Goal: Task Accomplishment & Management: Manage account settings

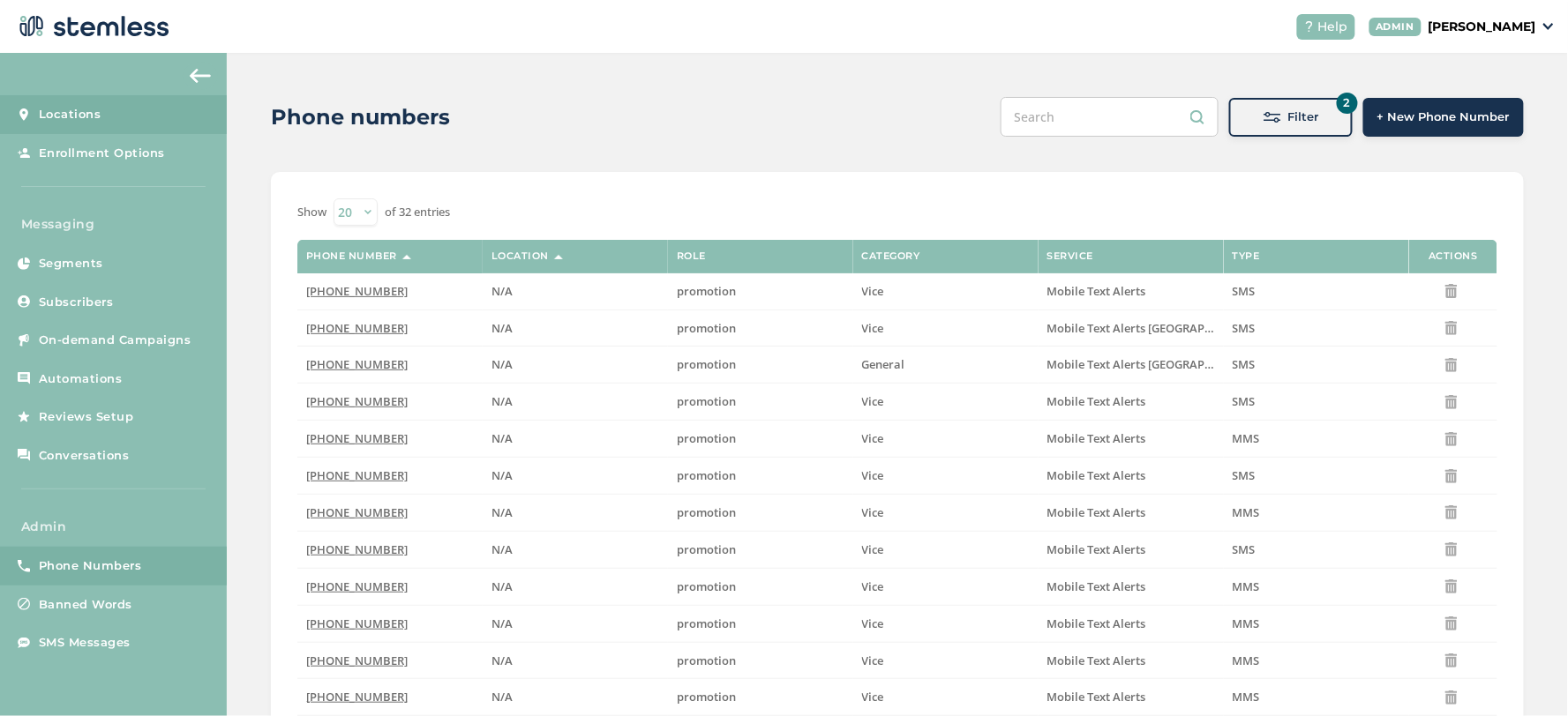
click at [96, 115] on span "Locations" at bounding box center [69, 114] width 62 height 18
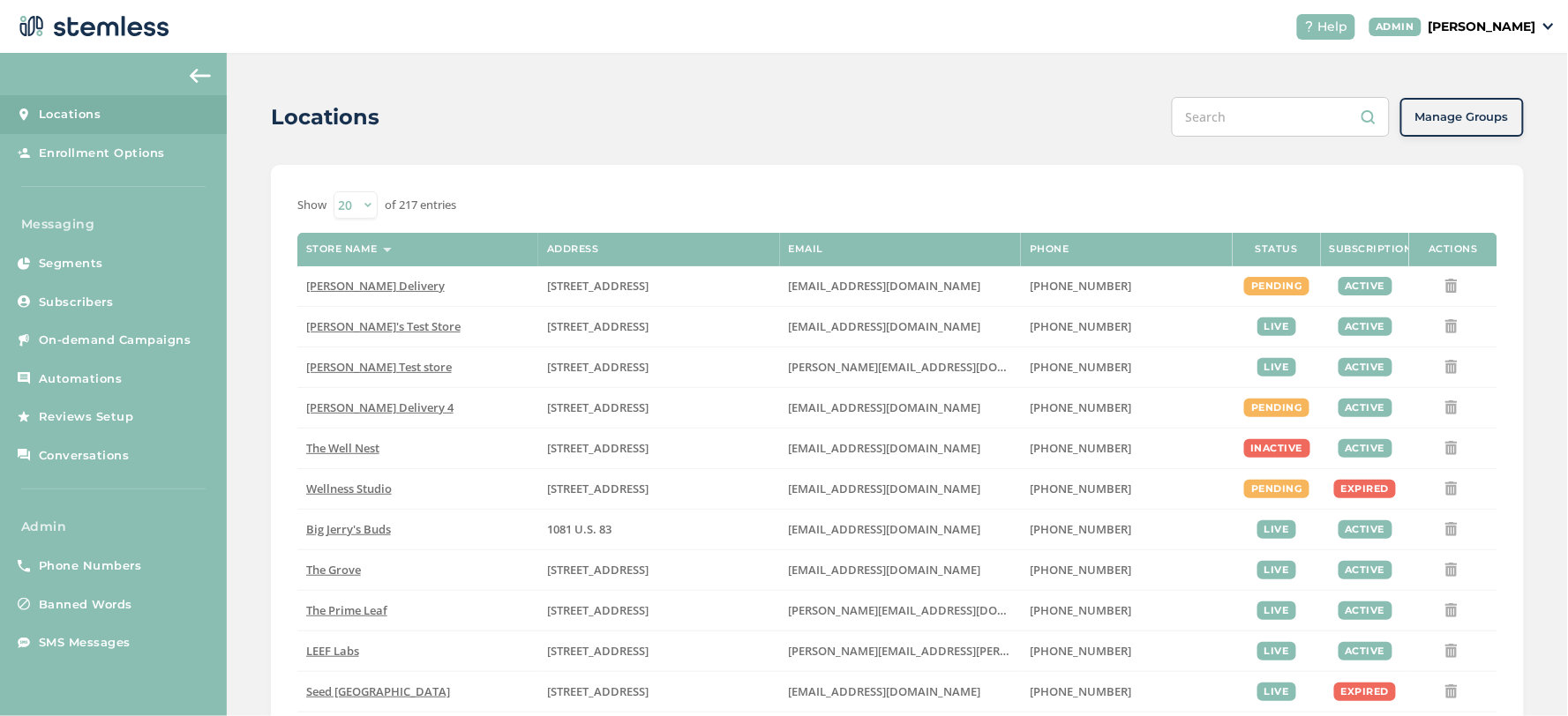
click at [1254, 119] on input "text" at bounding box center [1280, 116] width 218 height 39
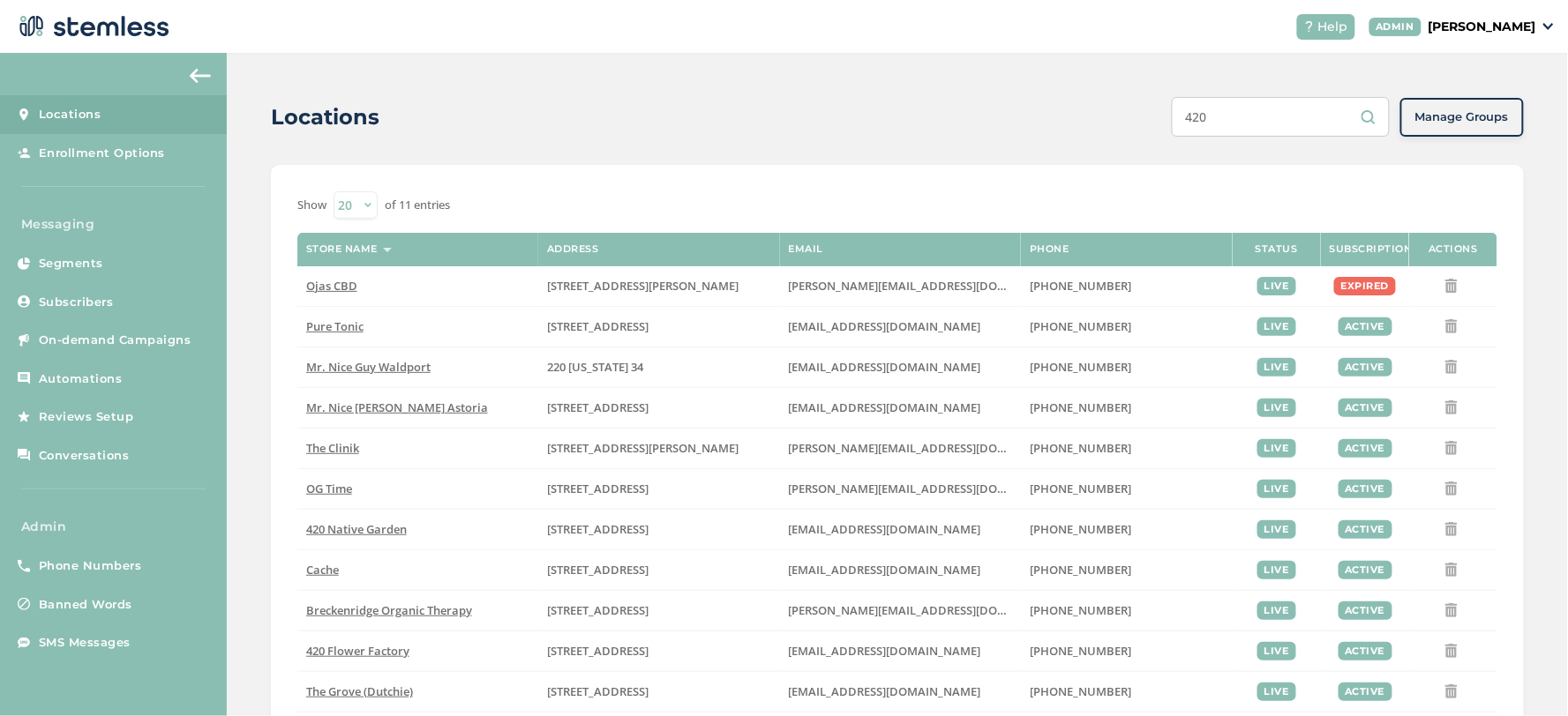
type input "420"
click at [1504, 19] on p "[PERSON_NAME]" at bounding box center [1481, 27] width 108 height 19
click at [1486, 120] on span "Impersonate" at bounding box center [1491, 127] width 87 height 18
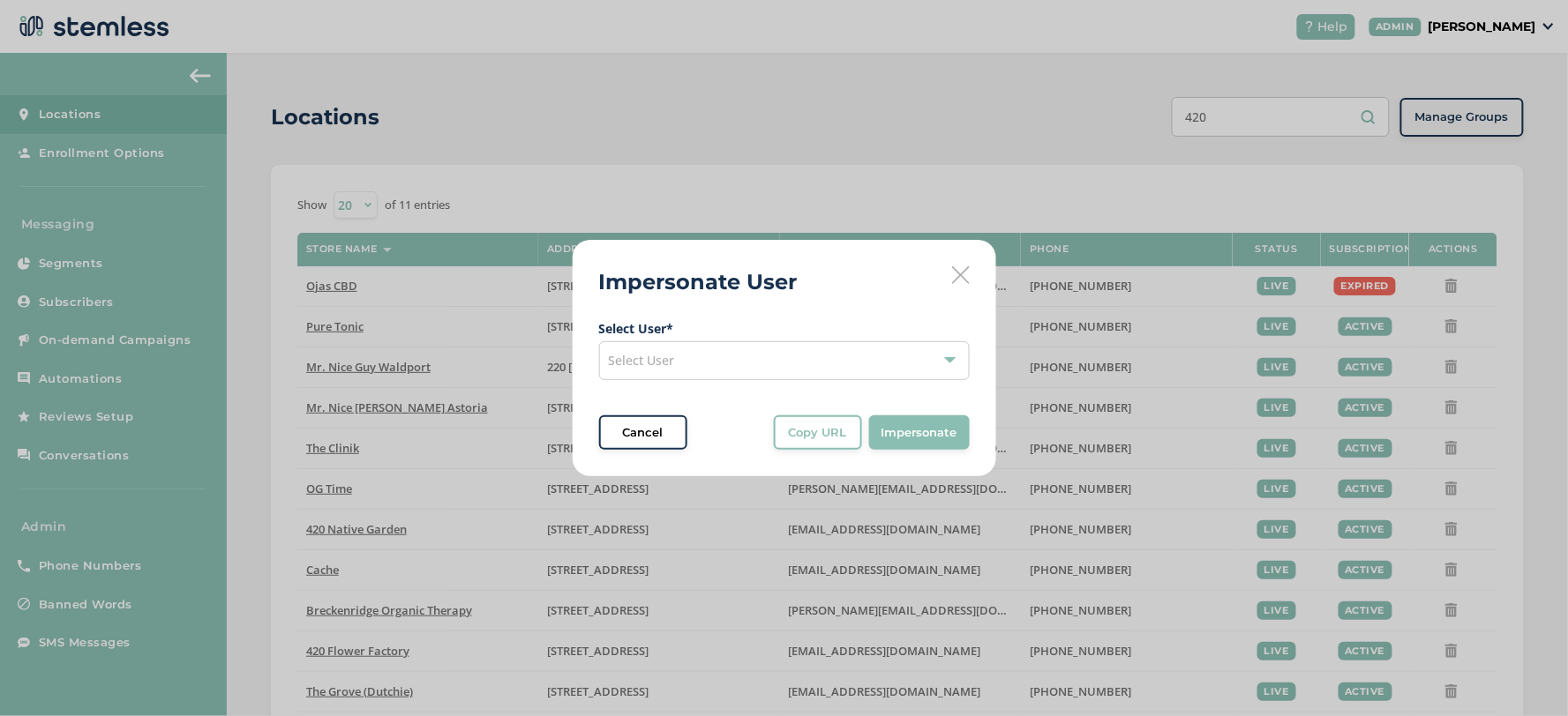
click at [818, 358] on div "Select User" at bounding box center [784, 360] width 370 height 38
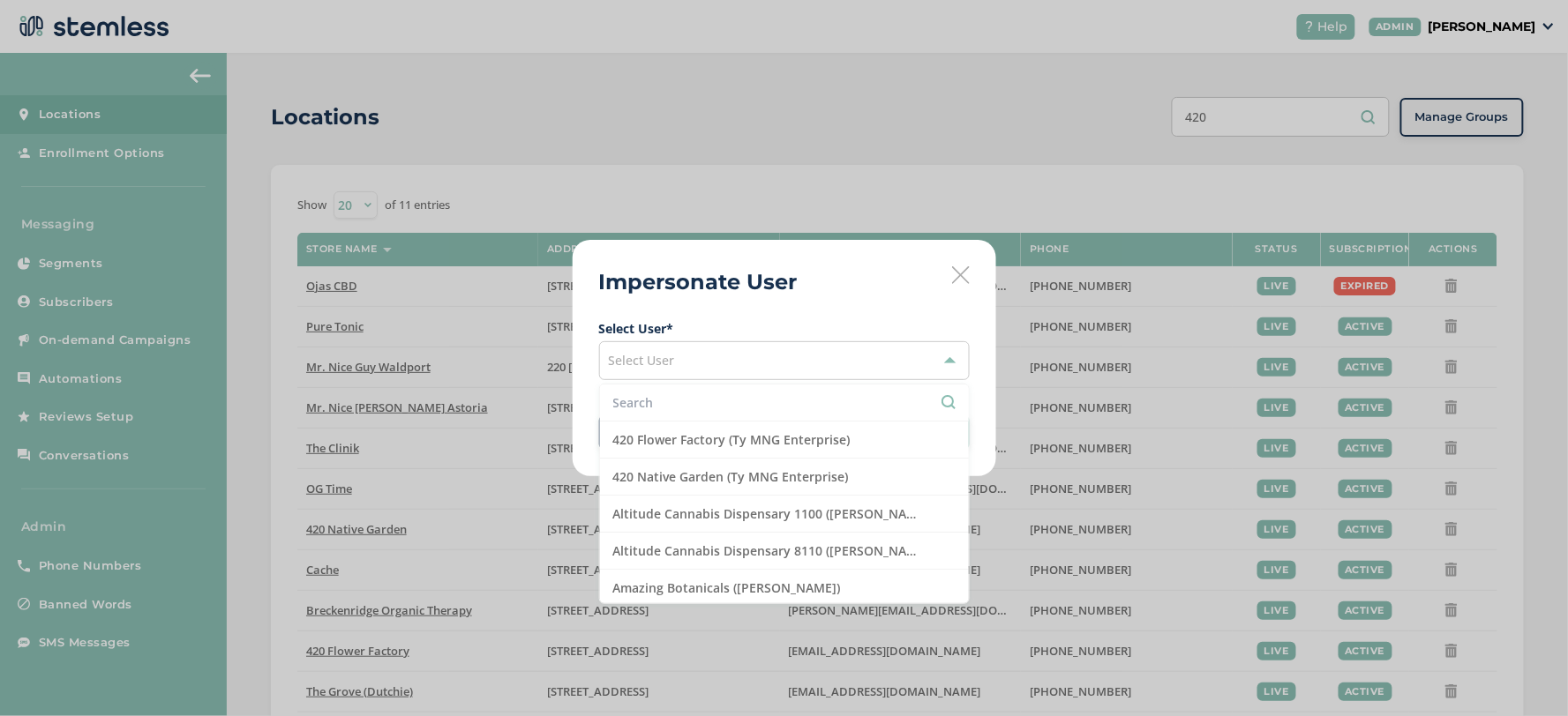
click at [778, 405] on input "text" at bounding box center [784, 402] width 342 height 19
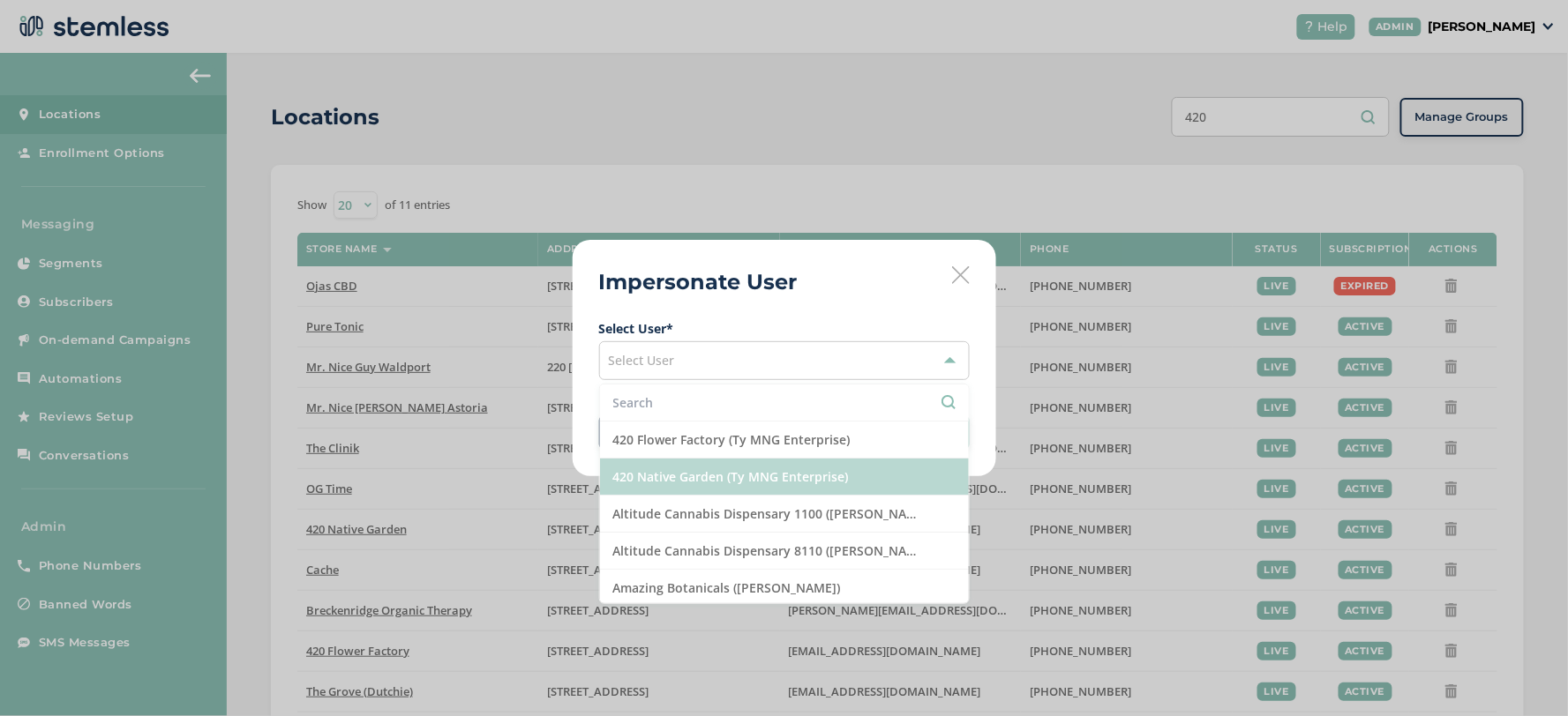
click at [794, 481] on li "420 Native Garden (Ty MNG Enterprise)" at bounding box center [784, 477] width 369 height 37
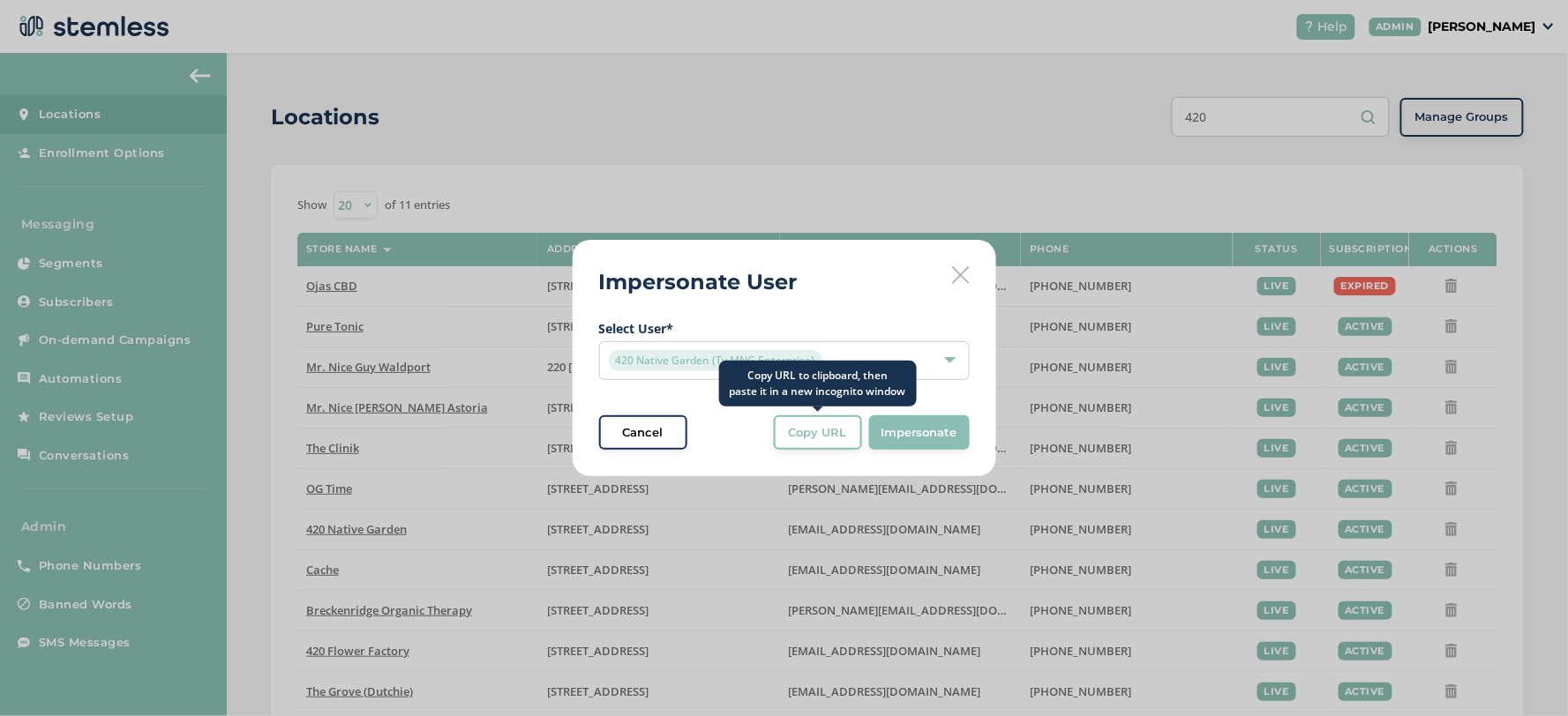
click at [817, 439] on span "Copy URL" at bounding box center [817, 433] width 58 height 18
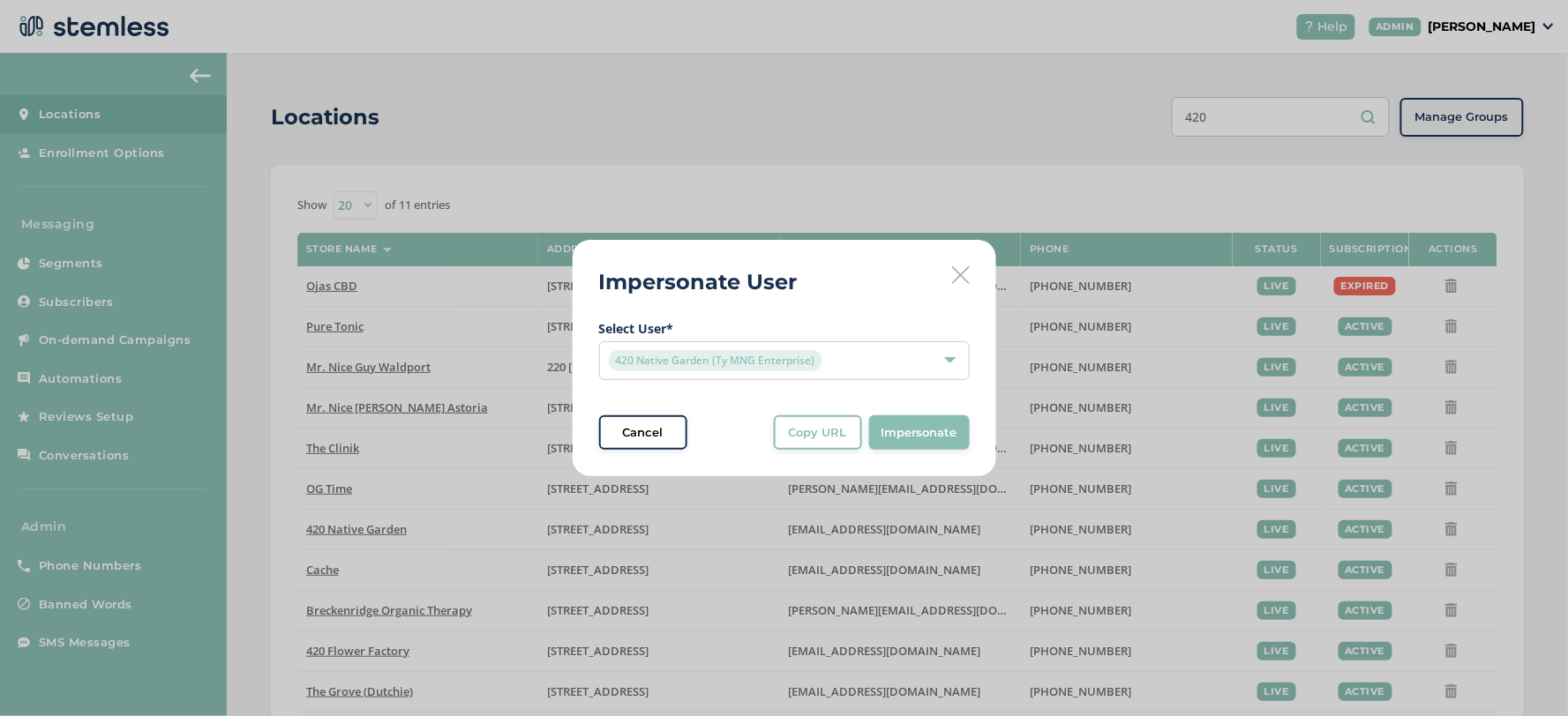
click at [901, 364] on div "420 Native Garden (Ty MNG Enterprise)" at bounding box center [776, 360] width 334 height 21
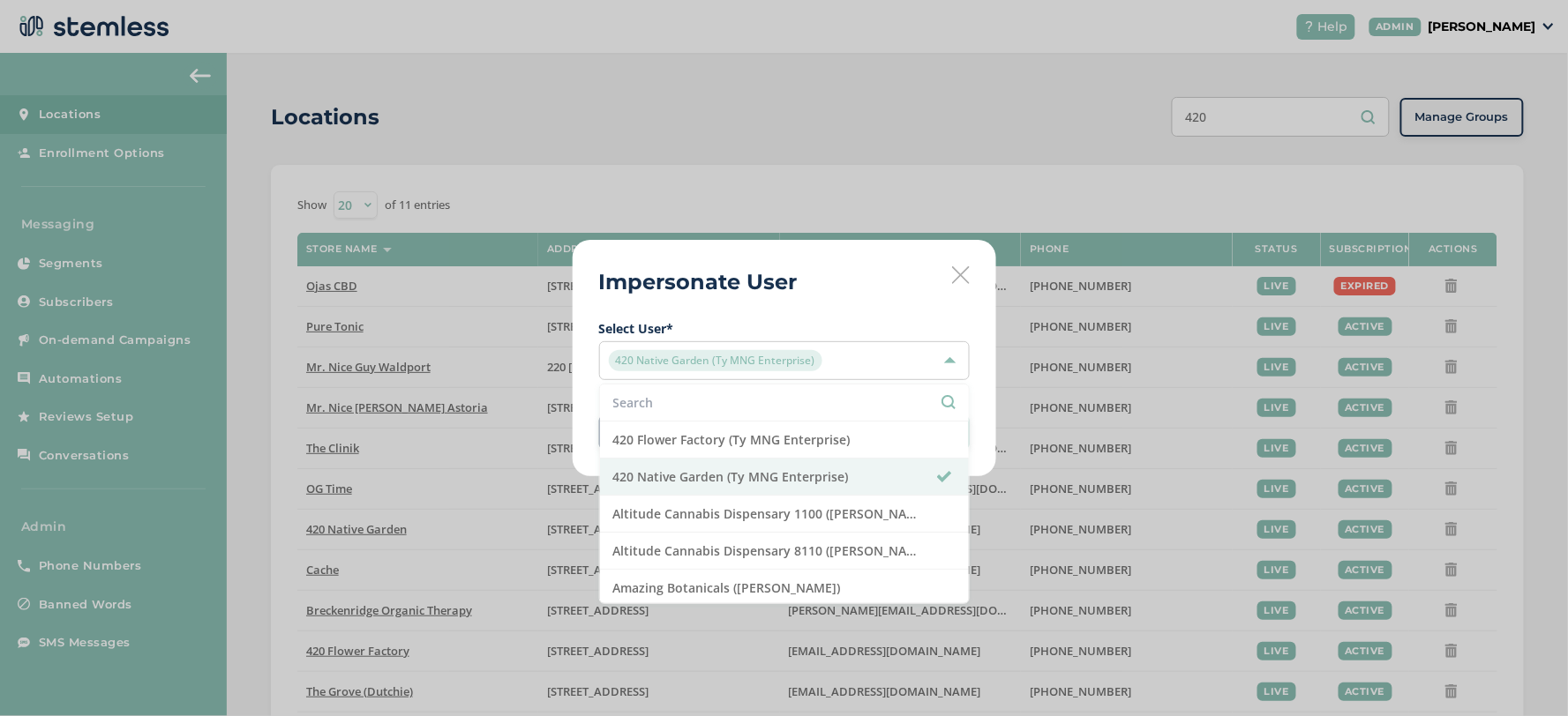
click at [771, 396] on input "text" at bounding box center [784, 402] width 342 height 19
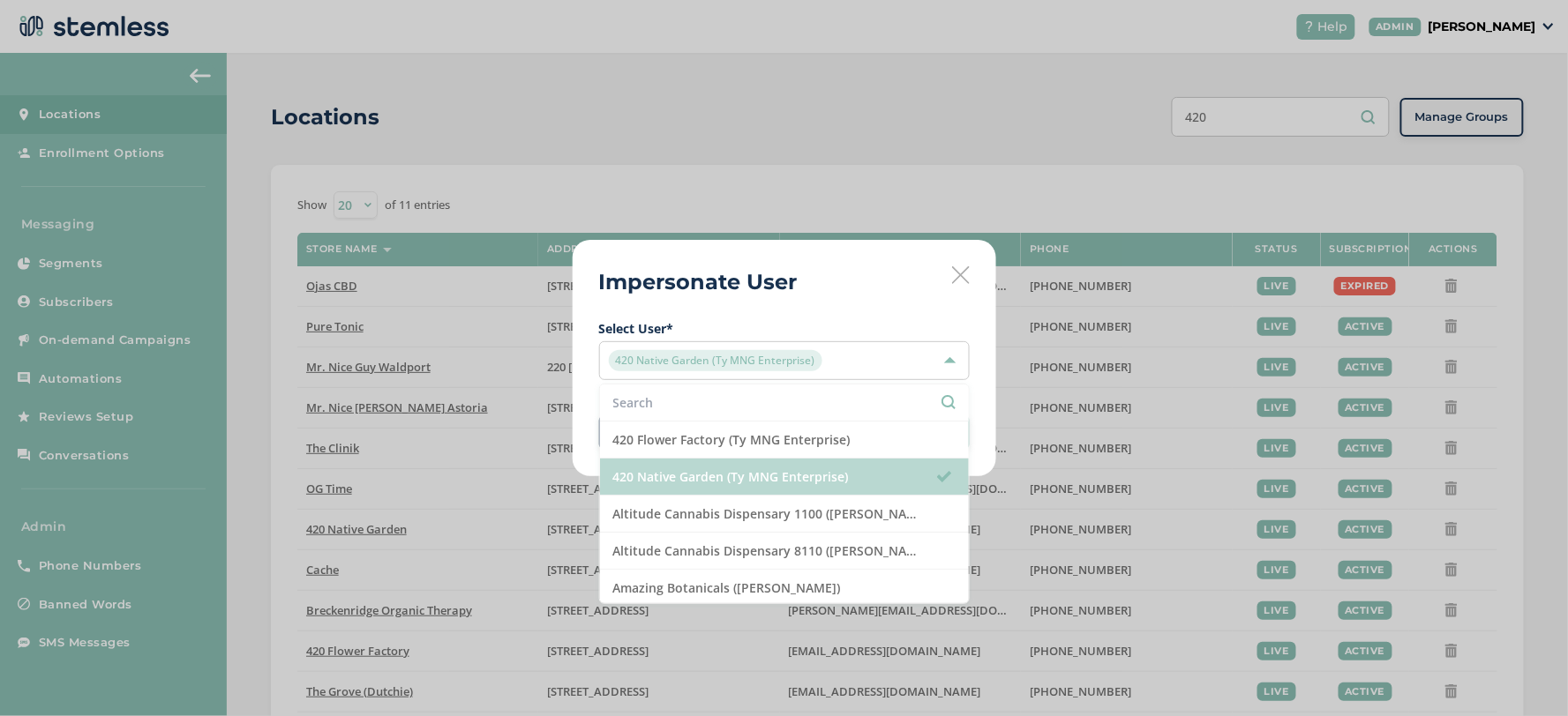
click at [778, 467] on li "420 Native Garden (Ty MNG Enterprise)" at bounding box center [784, 477] width 369 height 37
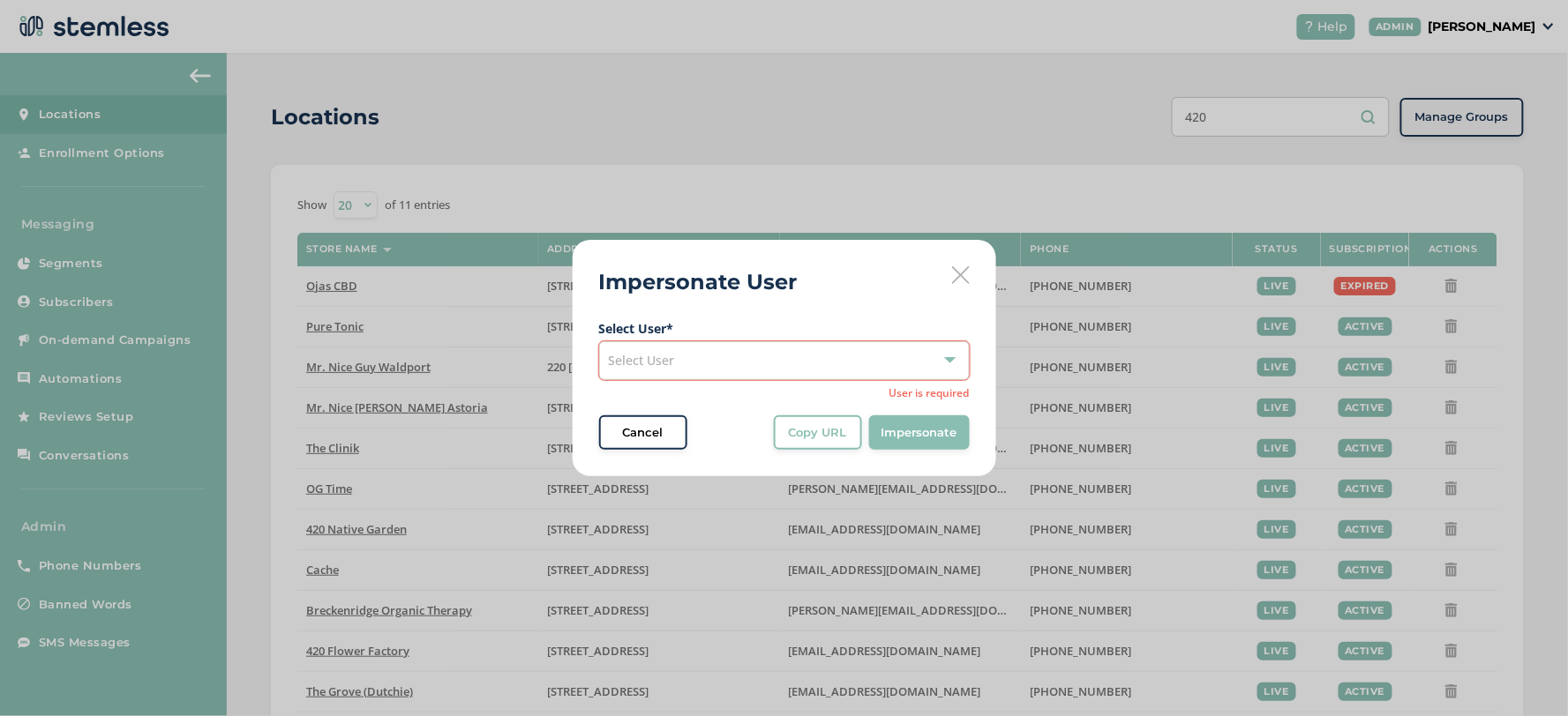
click at [750, 354] on div "Select User" at bounding box center [784, 360] width 370 height 38
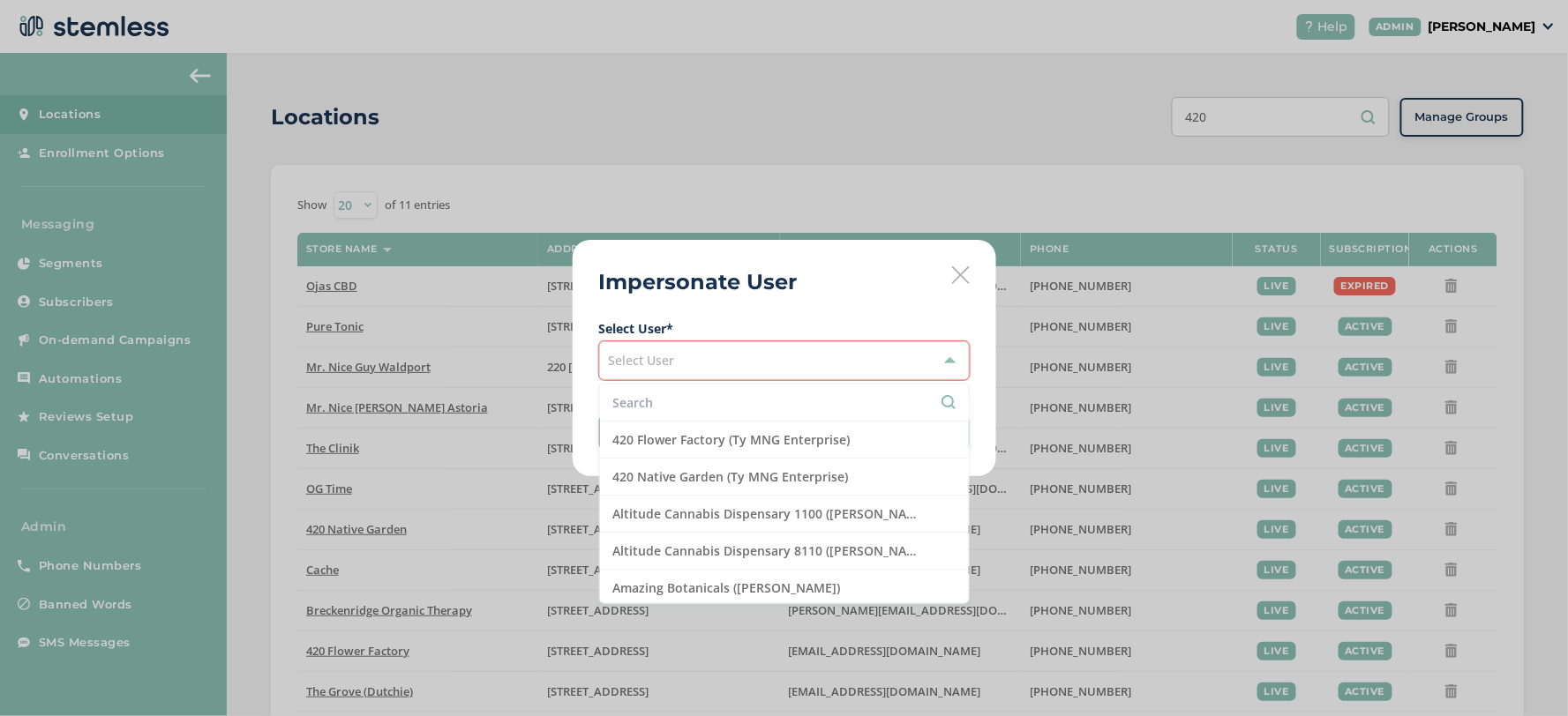
click at [707, 398] on input "text" at bounding box center [784, 402] width 342 height 19
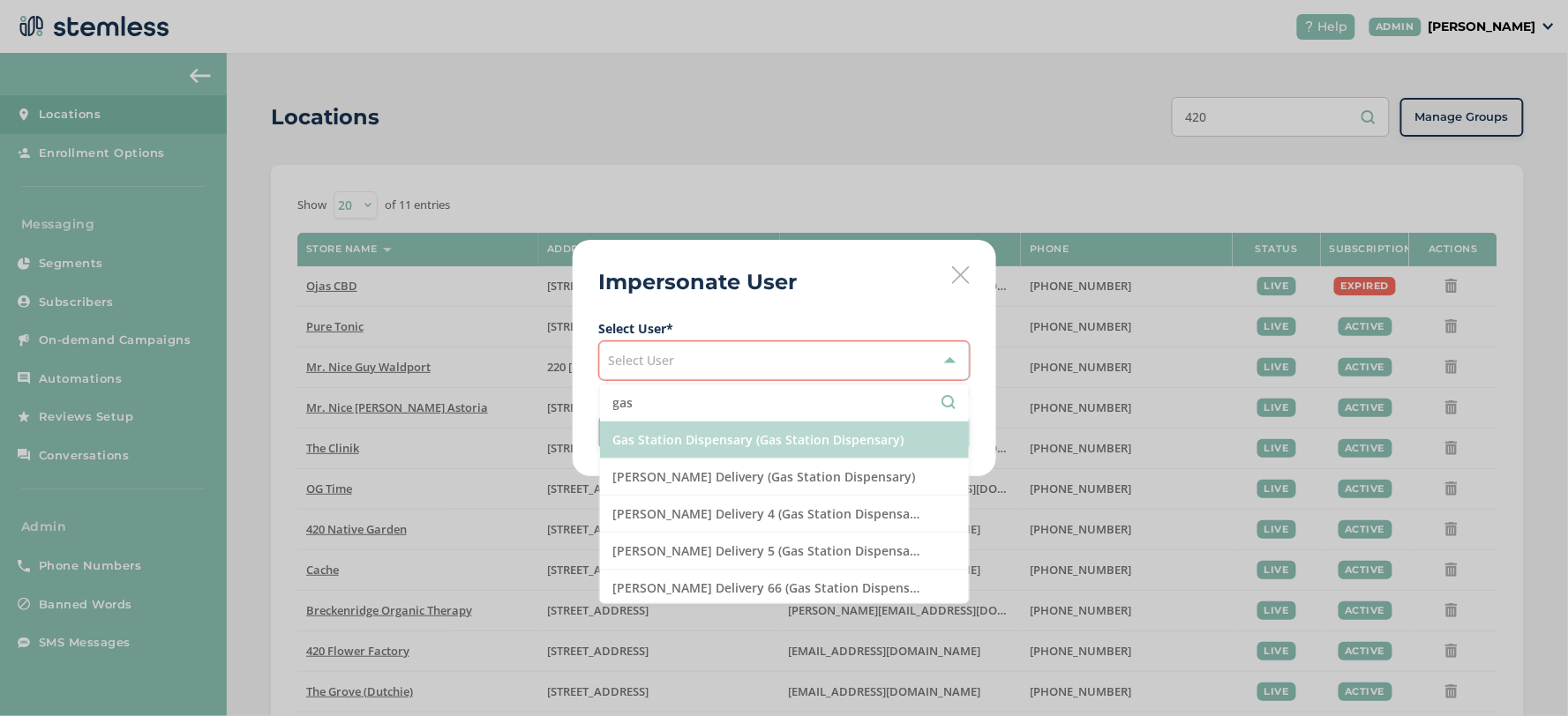
type input "gas"
click at [755, 446] on li "Gas Station Dispensary (Gas Station Dispensary)" at bounding box center [784, 440] width 369 height 37
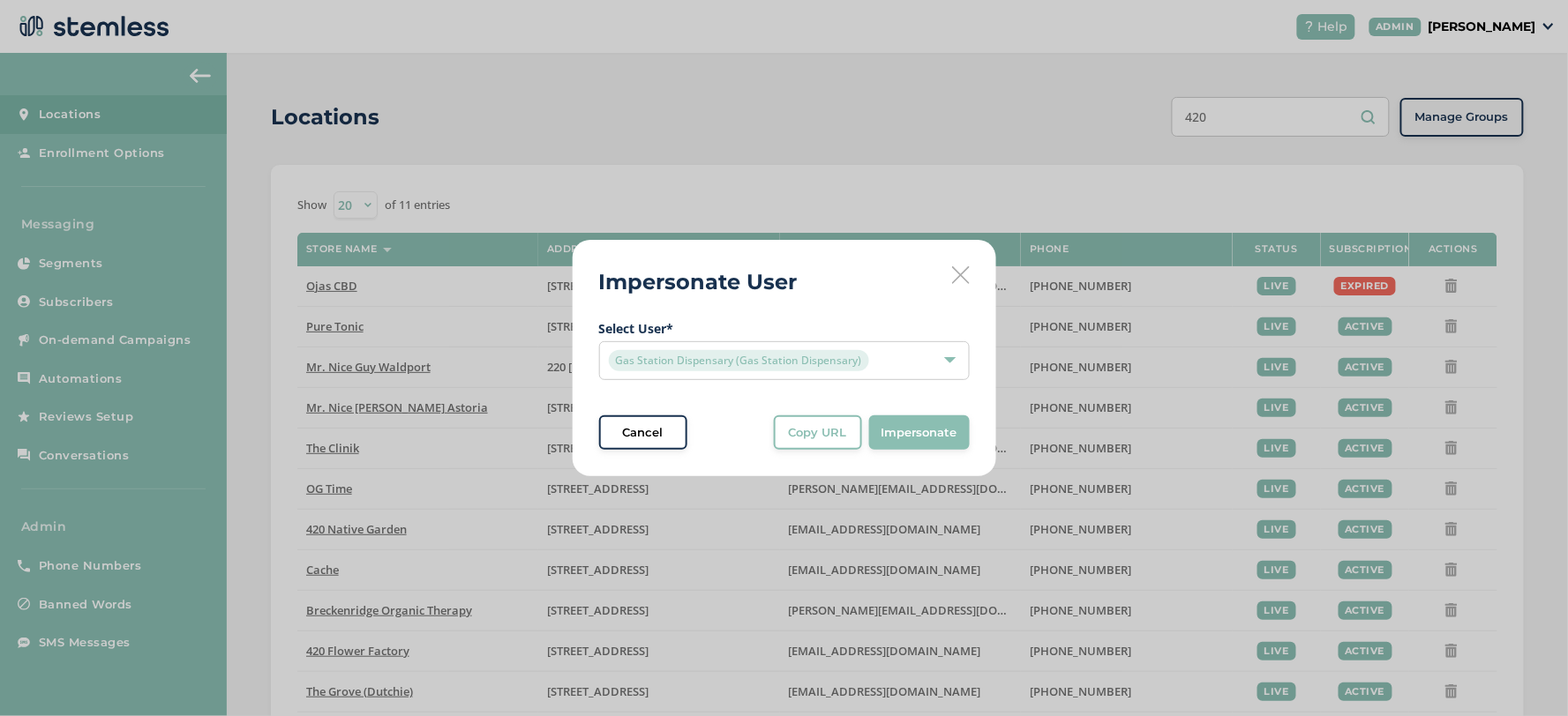
click at [854, 260] on div "Impersonate User Select User * Gas Station Dispensary (Gas Station Dispensary) …" at bounding box center [784, 358] width 423 height 237
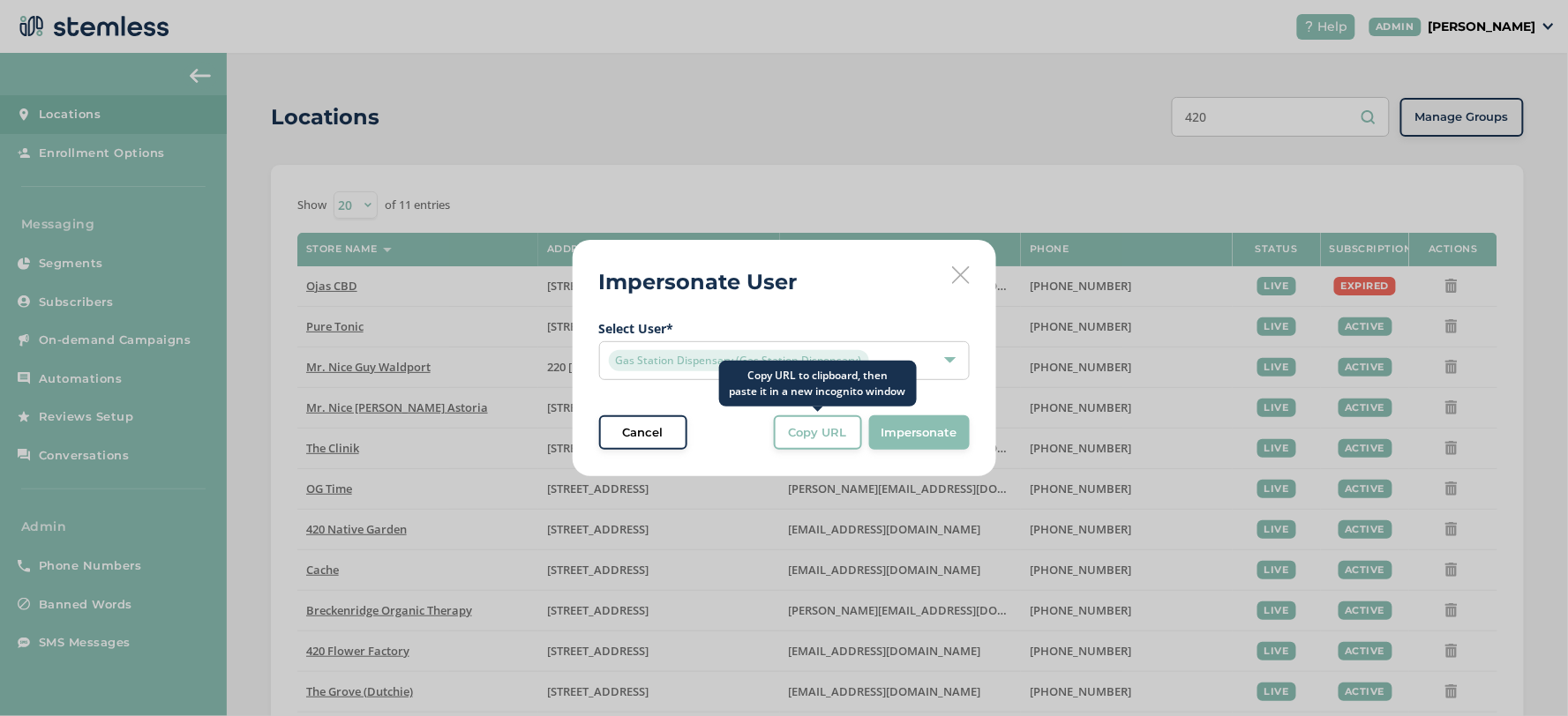
click at [838, 429] on span "Copy URL" at bounding box center [817, 433] width 58 height 18
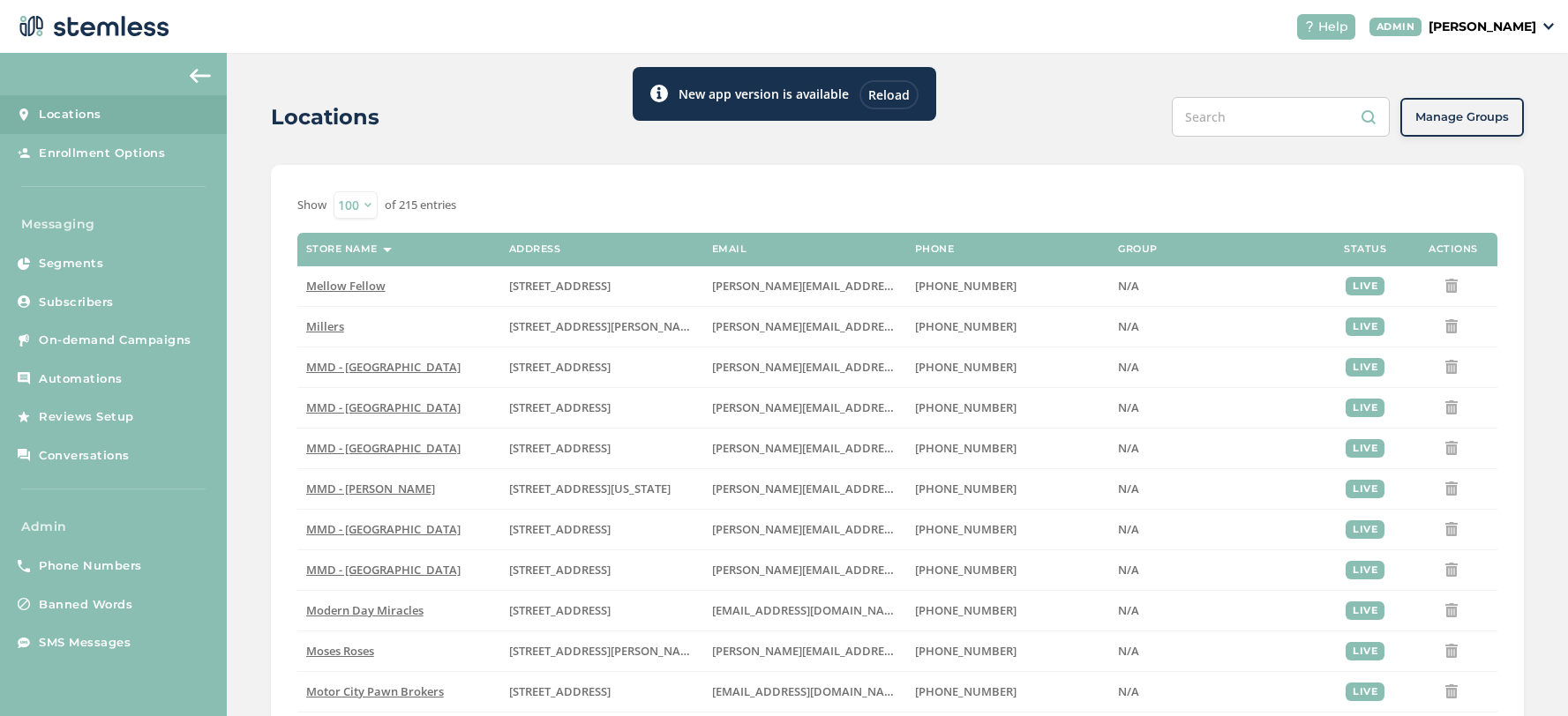
select select "100"
click at [900, 83] on div "Reload" at bounding box center [889, 95] width 59 height 30
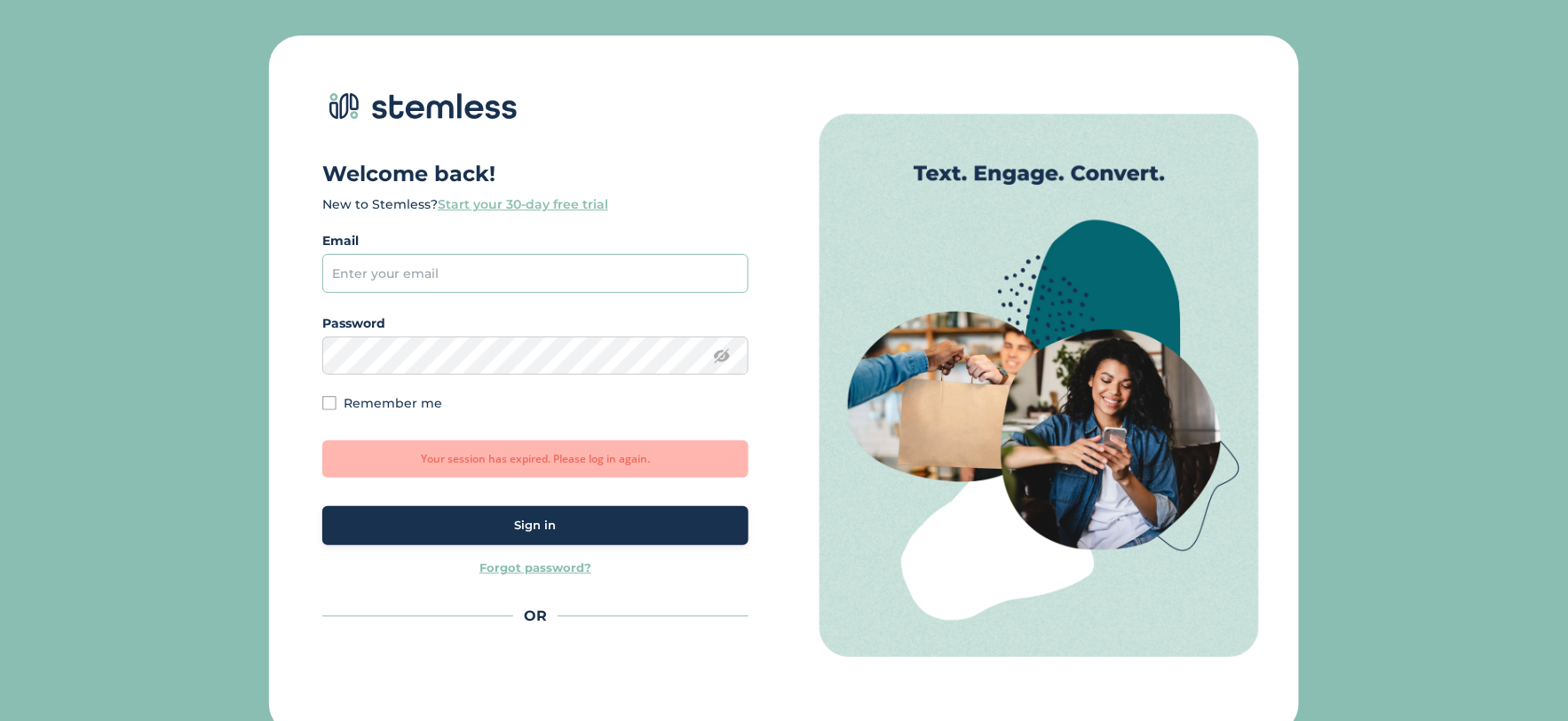
type input "[EMAIL_ADDRESS][DOMAIN_NAME]"
click at [572, 524] on div "Sign in" at bounding box center [535, 525] width 397 height 18
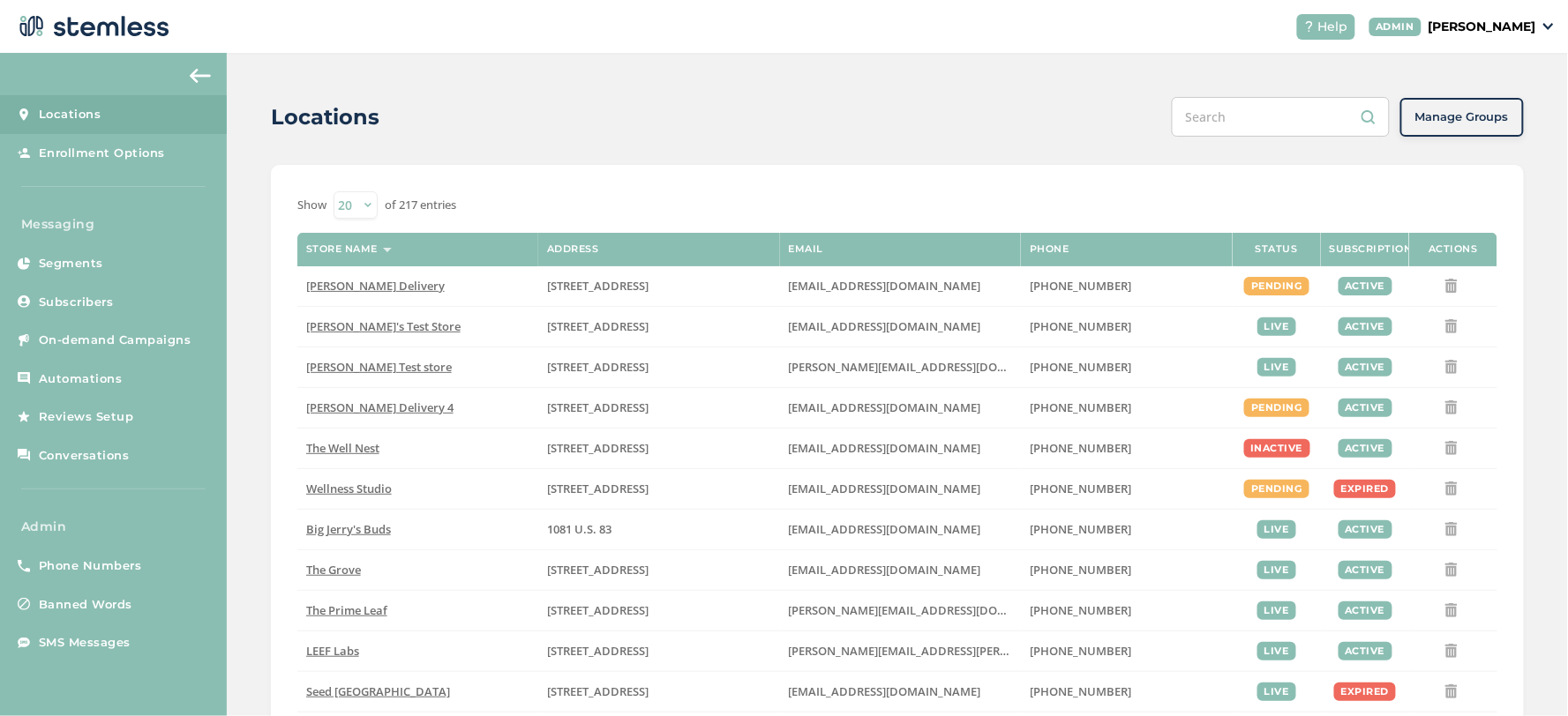
click at [1487, 23] on p "[PERSON_NAME]" at bounding box center [1481, 27] width 108 height 19
click at [1516, 119] on span "Impersonate" at bounding box center [1491, 127] width 87 height 18
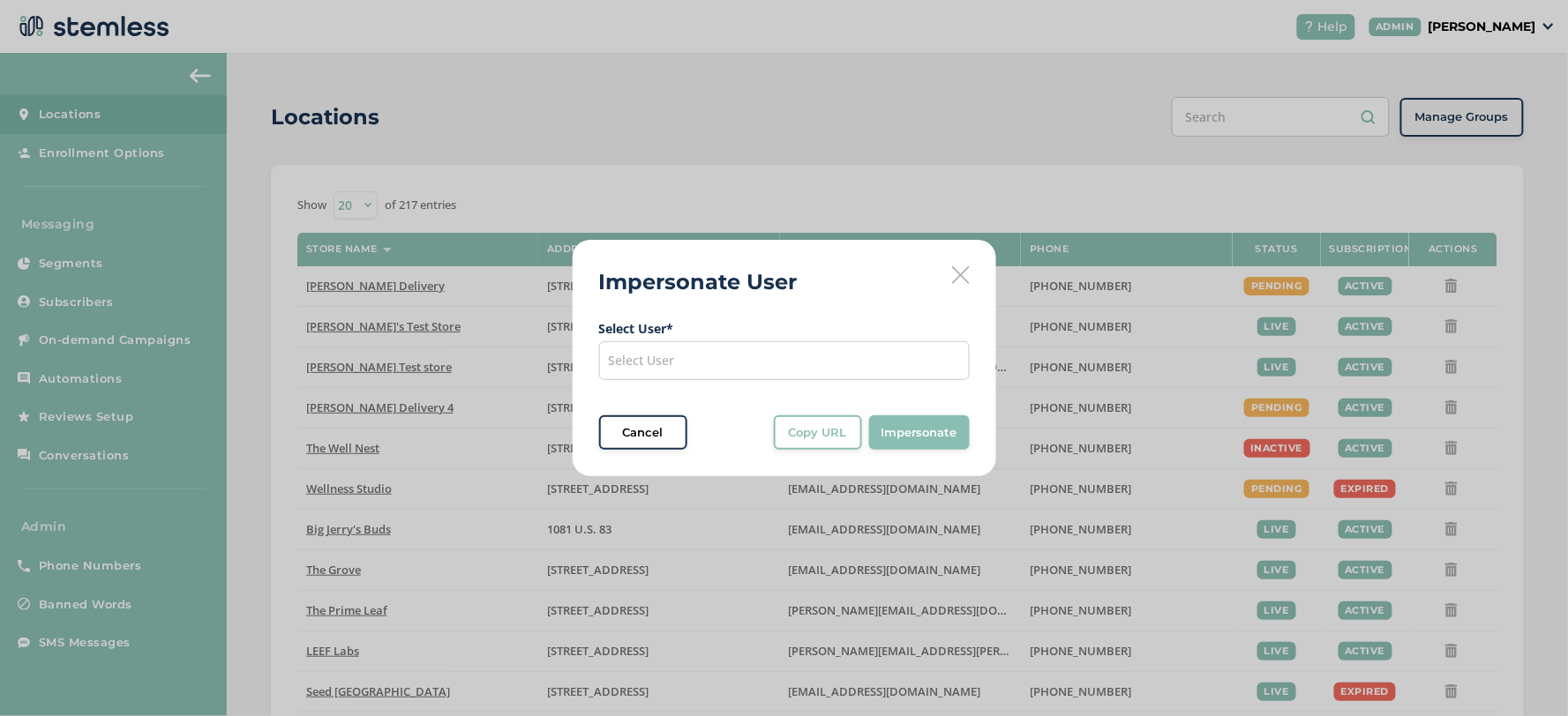
click at [771, 354] on div "Select User" at bounding box center [784, 360] width 370 height 38
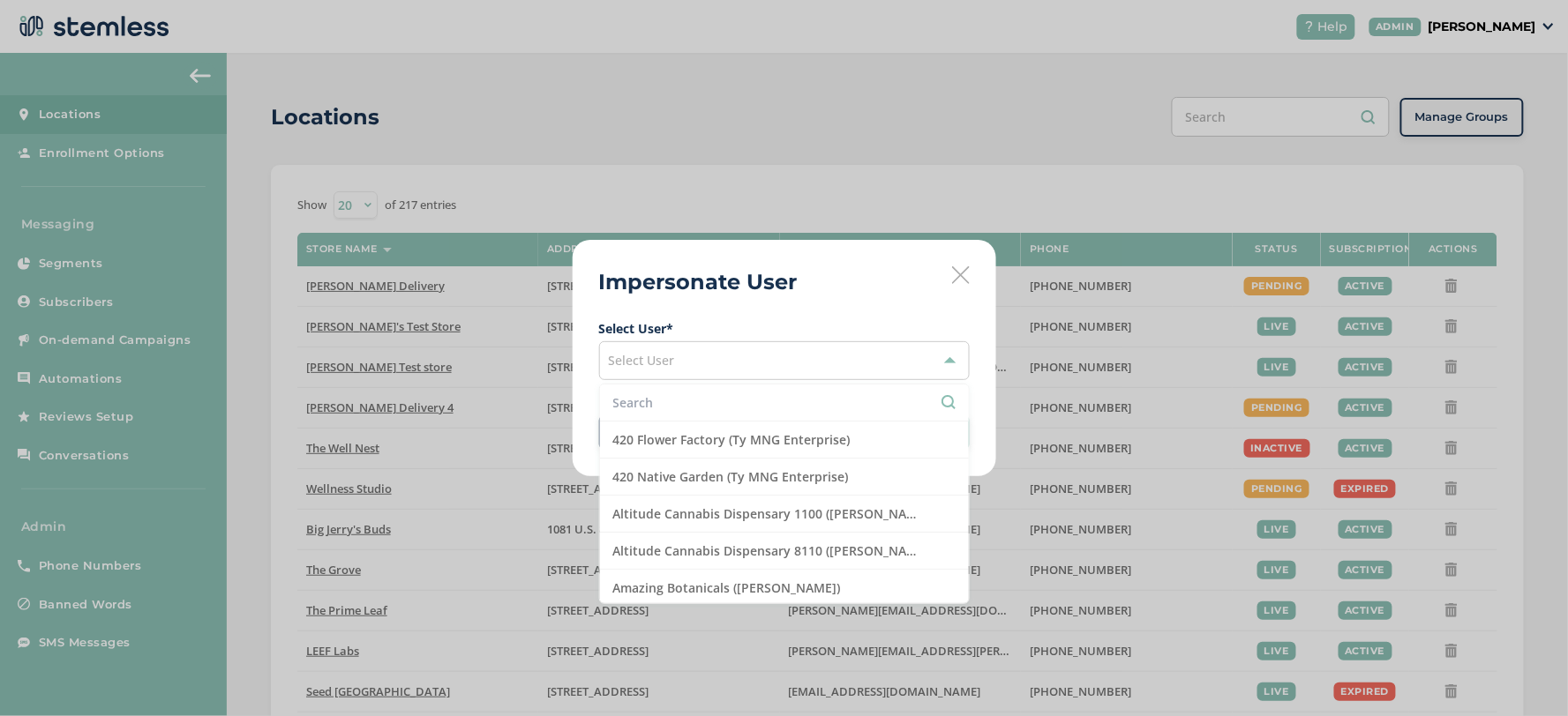
click at [752, 402] on input "text" at bounding box center [784, 402] width 342 height 19
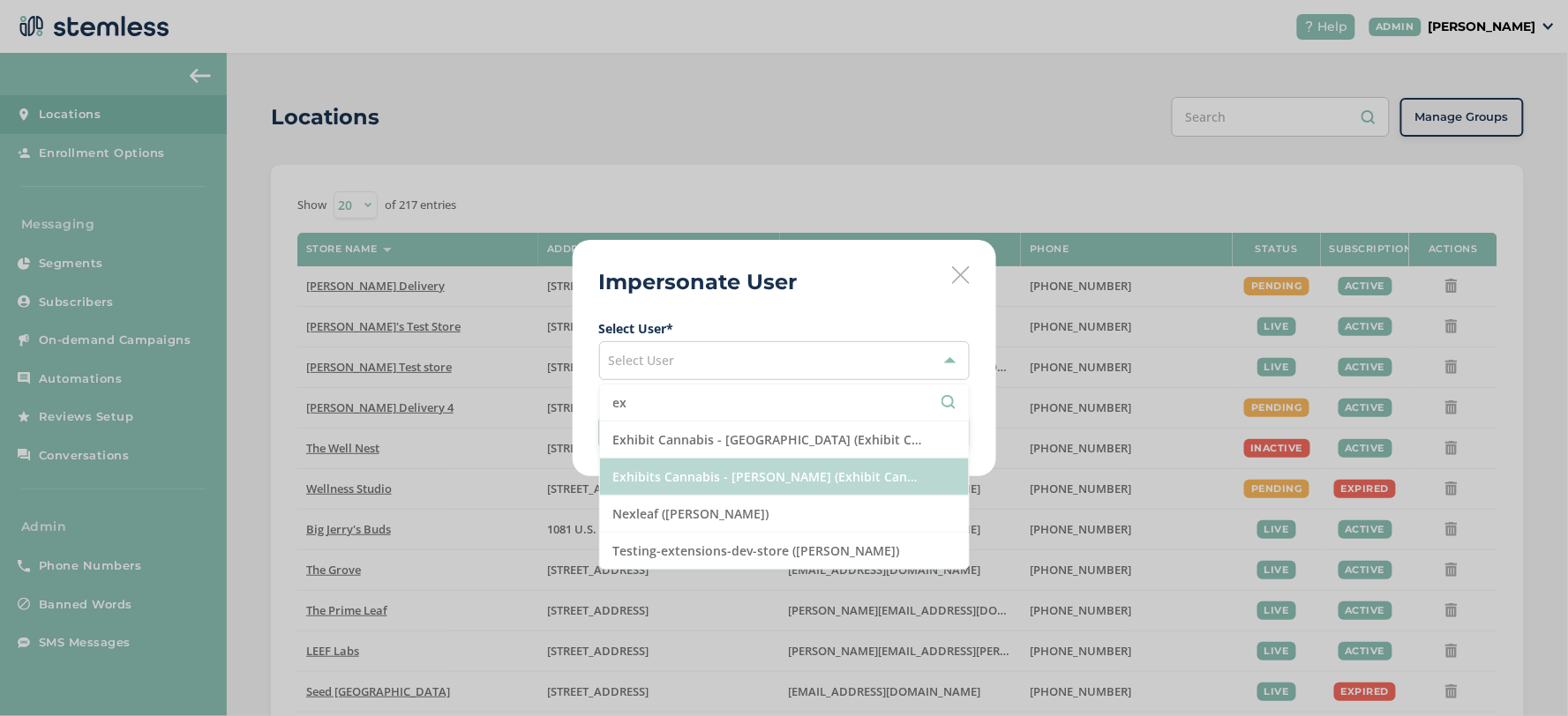
type input "ex"
click at [745, 469] on li "Exhibits Cannabis - Burton (Exhibit Cannabis)" at bounding box center [784, 477] width 369 height 37
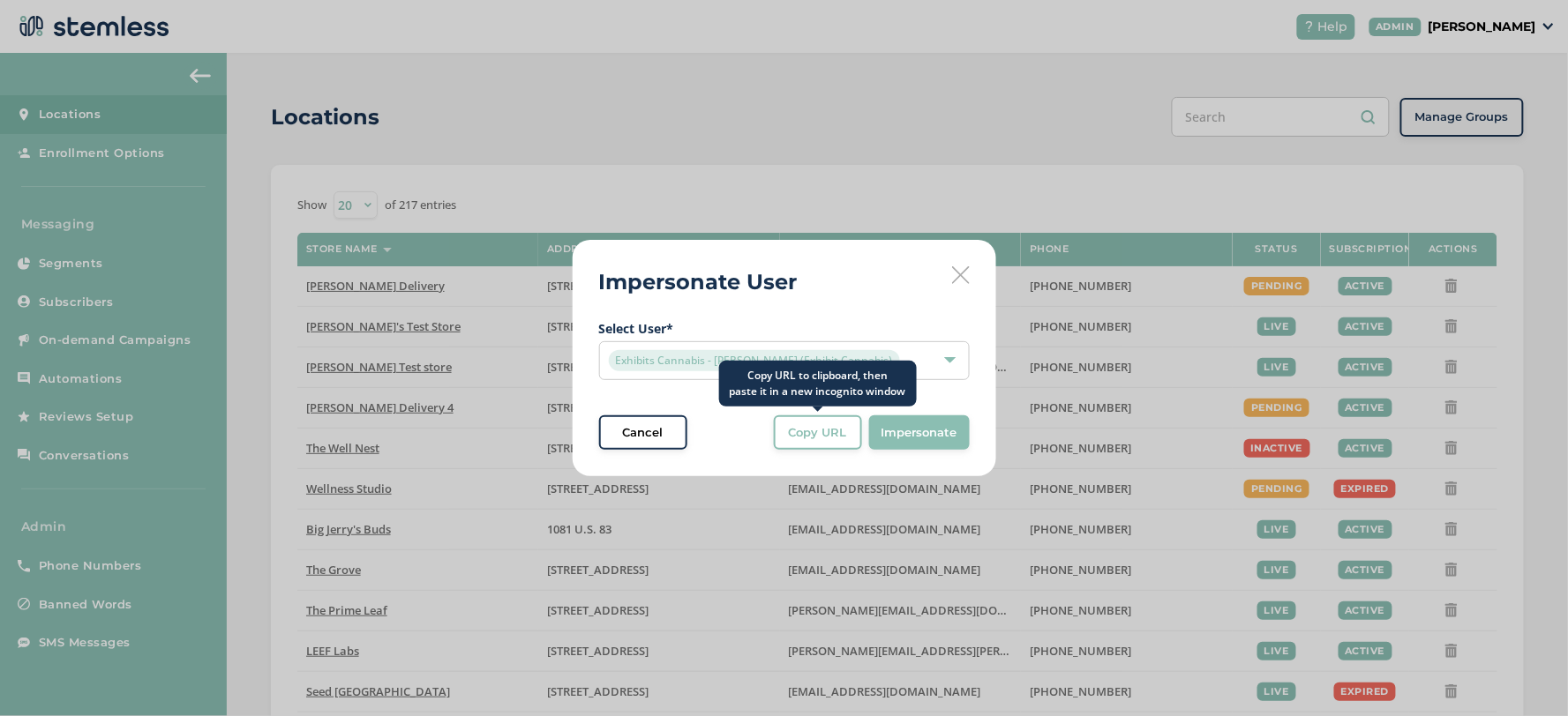
click at [828, 428] on span "Copy URL" at bounding box center [817, 433] width 58 height 18
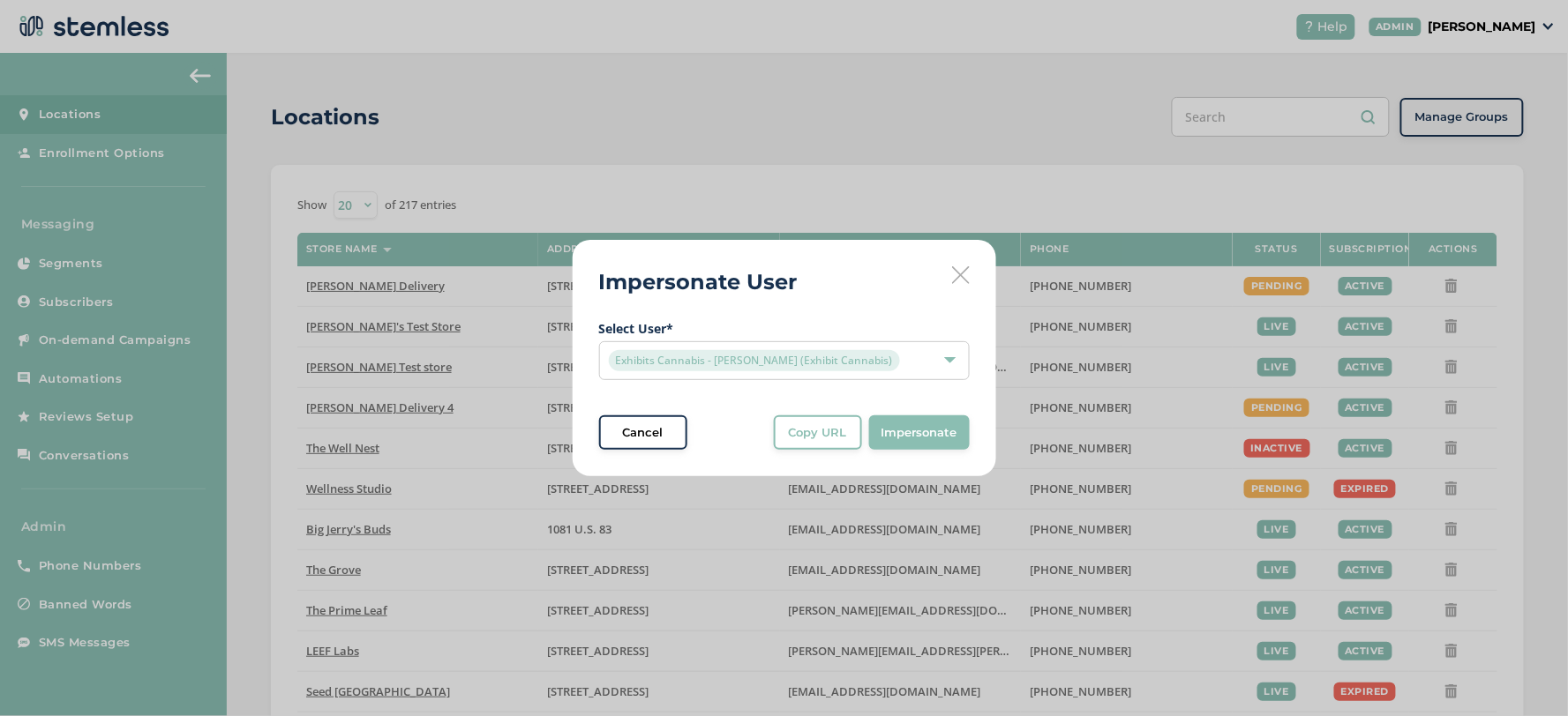
click at [959, 282] on icon at bounding box center [961, 275] width 18 height 18
